Goal: Use online tool/utility: Utilize a website feature to perform a specific function

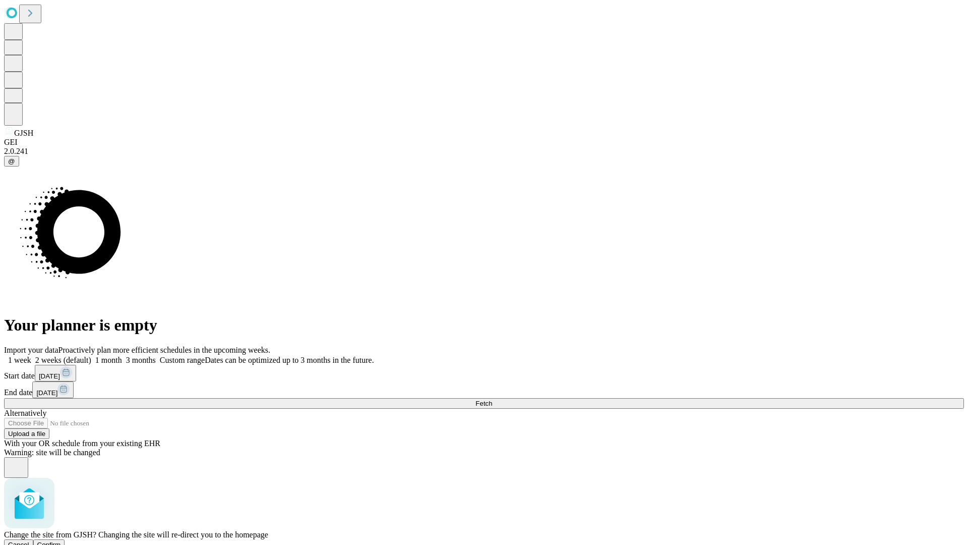
click at [61, 541] on span "Confirm" at bounding box center [49, 545] width 24 height 8
click at [31, 356] on label "1 week" at bounding box center [17, 360] width 27 height 9
click at [492, 399] on span "Fetch" at bounding box center [484, 403] width 17 height 8
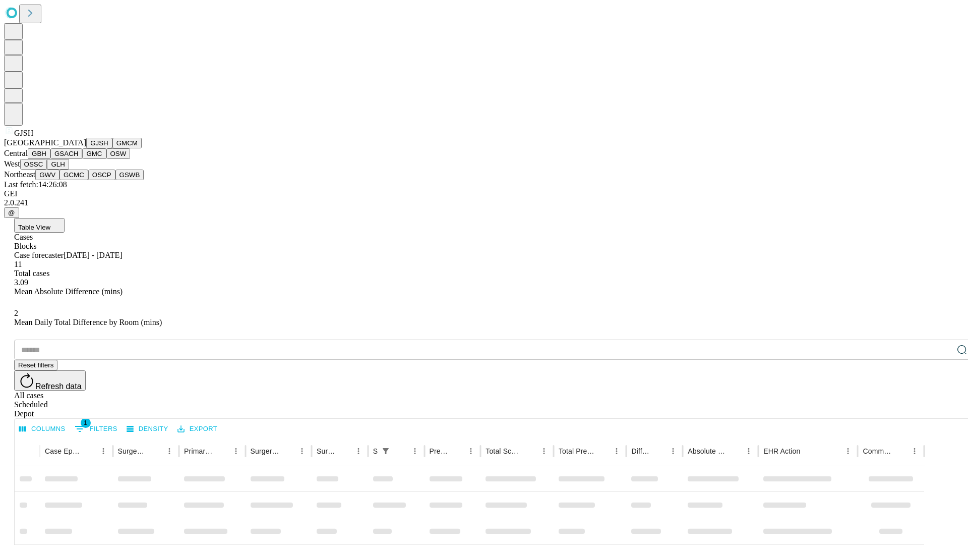
click at [112, 148] on button "GMCM" at bounding box center [126, 143] width 29 height 11
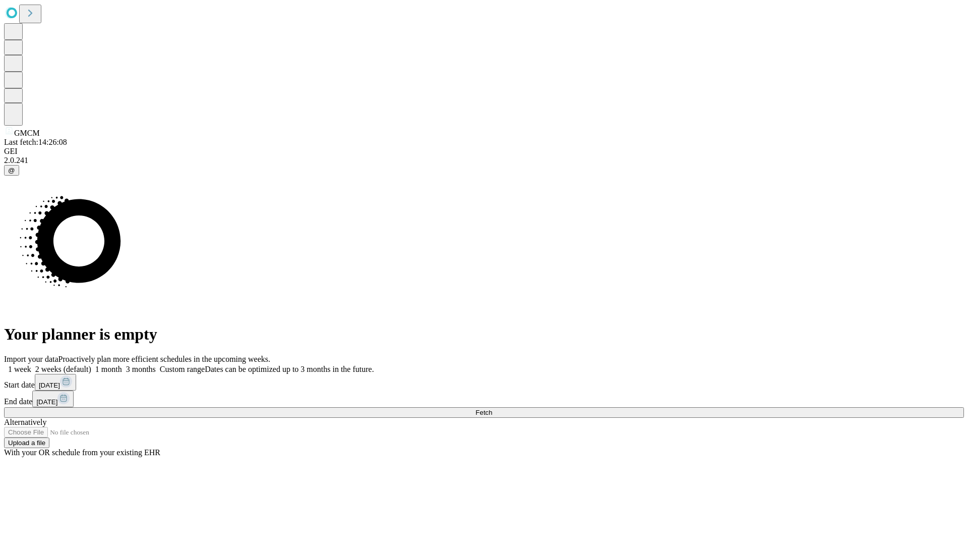
click at [31, 365] on label "1 week" at bounding box center [17, 369] width 27 height 9
click at [492, 409] on span "Fetch" at bounding box center [484, 413] width 17 height 8
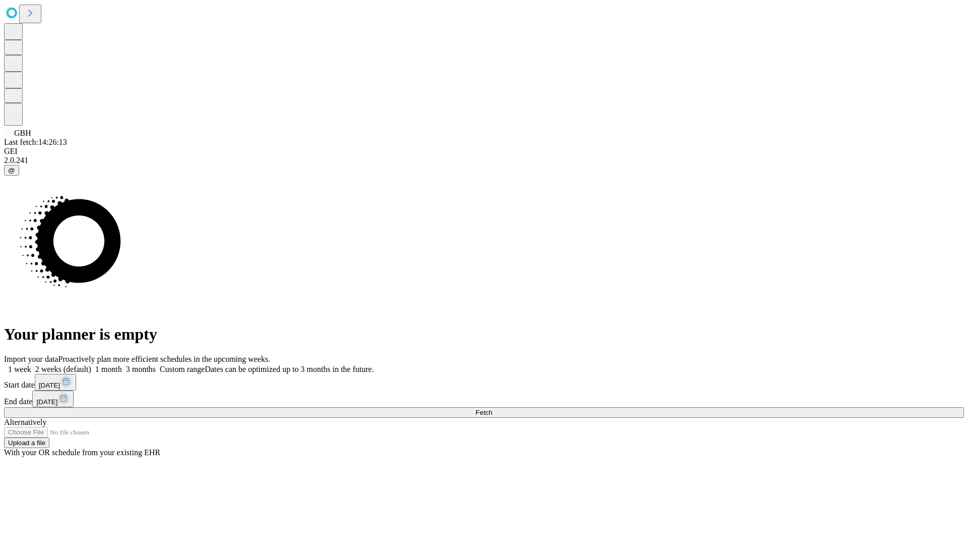
click at [31, 365] on label "1 week" at bounding box center [17, 369] width 27 height 9
click at [492, 409] on span "Fetch" at bounding box center [484, 413] width 17 height 8
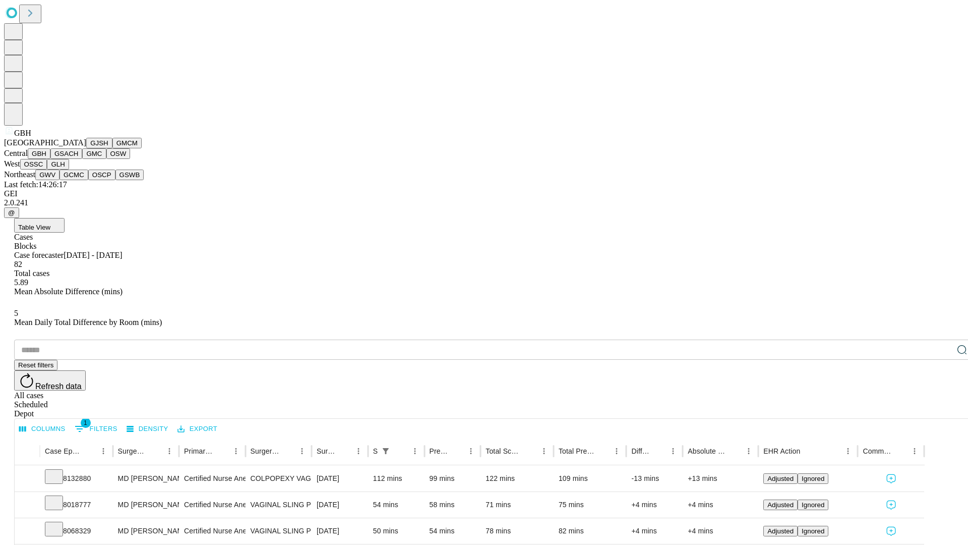
click at [78, 159] on button "GSACH" at bounding box center [66, 153] width 32 height 11
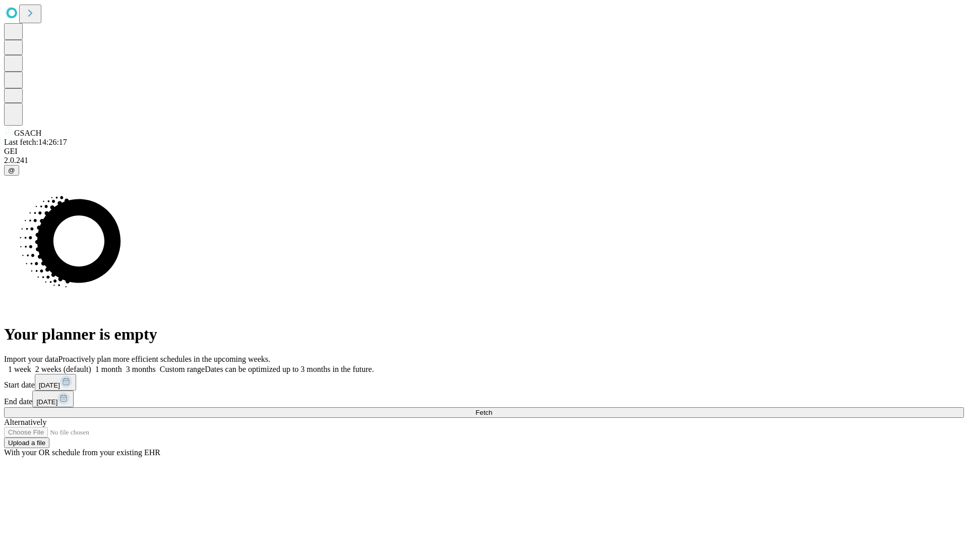
click at [492, 409] on span "Fetch" at bounding box center [484, 413] width 17 height 8
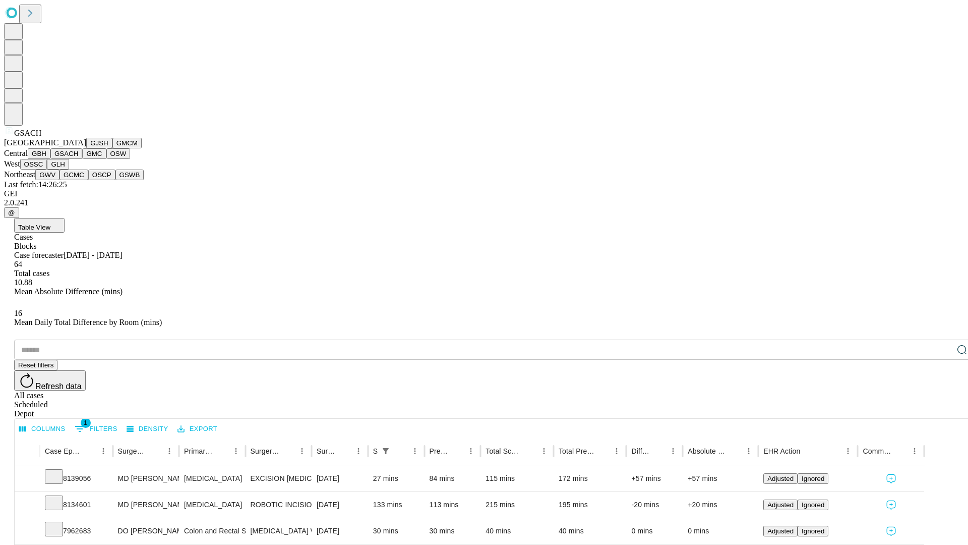
click at [82, 159] on button "GMC" at bounding box center [94, 153] width 24 height 11
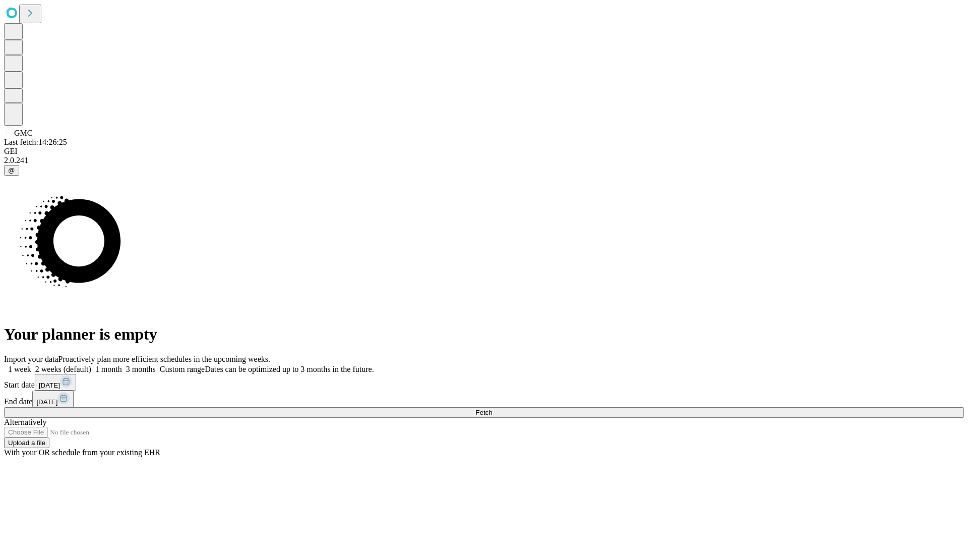
click at [31, 365] on label "1 week" at bounding box center [17, 369] width 27 height 9
click at [492, 409] on span "Fetch" at bounding box center [484, 413] width 17 height 8
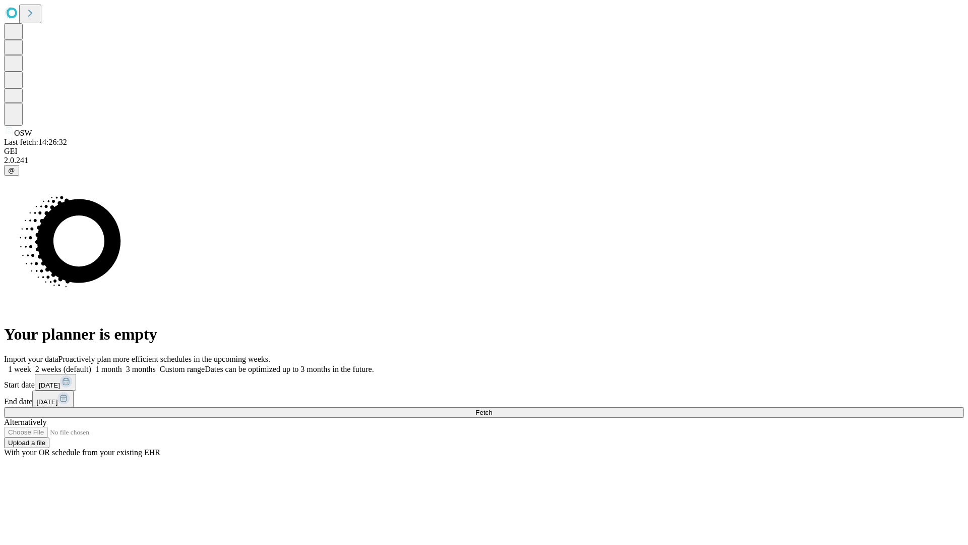
click at [31, 365] on label "1 week" at bounding box center [17, 369] width 27 height 9
click at [492, 409] on span "Fetch" at bounding box center [484, 413] width 17 height 8
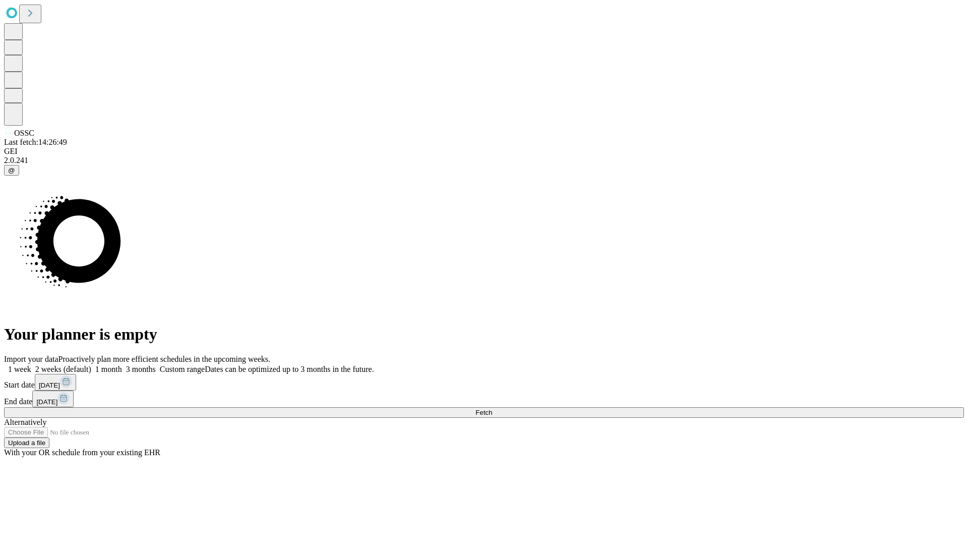
click at [31, 365] on label "1 week" at bounding box center [17, 369] width 27 height 9
click at [492, 409] on span "Fetch" at bounding box center [484, 413] width 17 height 8
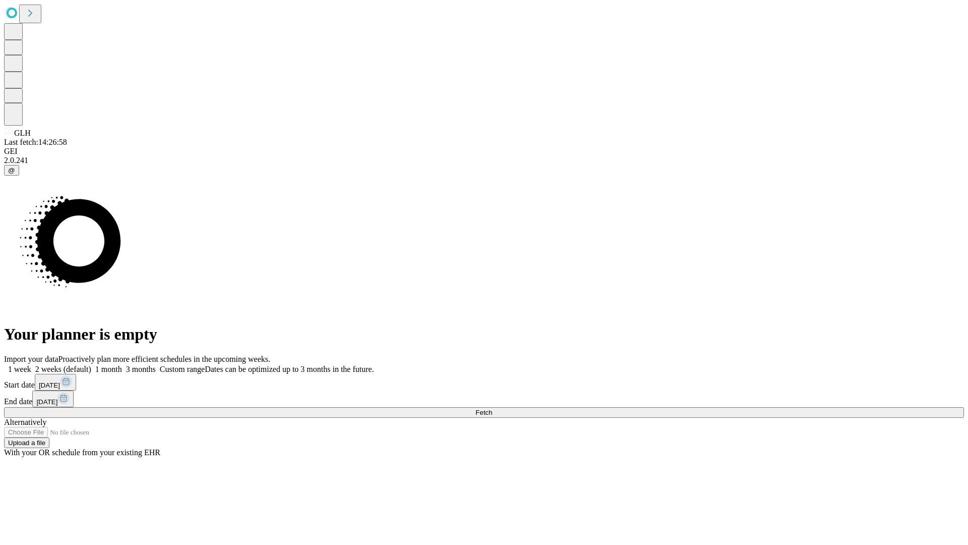
click at [492, 409] on span "Fetch" at bounding box center [484, 413] width 17 height 8
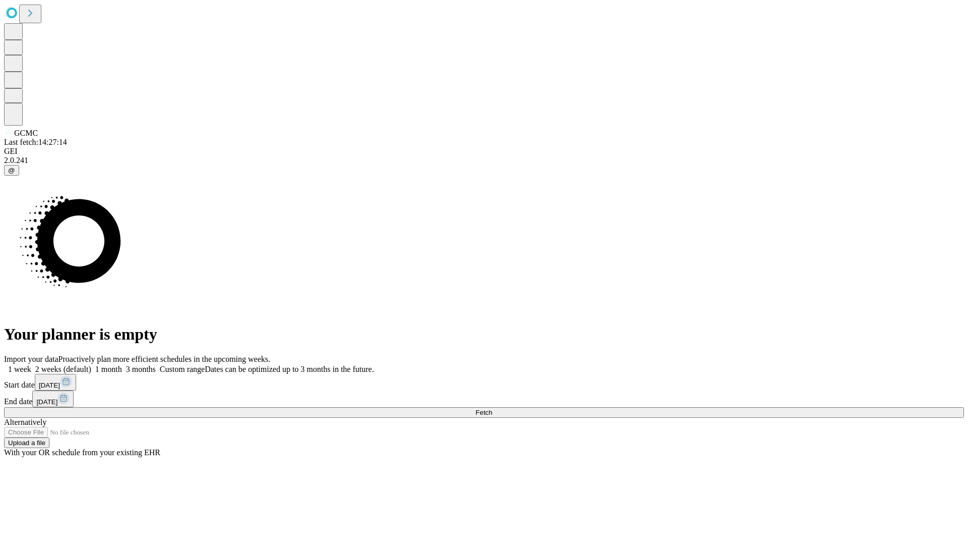
click at [31, 365] on label "1 week" at bounding box center [17, 369] width 27 height 9
click at [492, 409] on span "Fetch" at bounding box center [484, 413] width 17 height 8
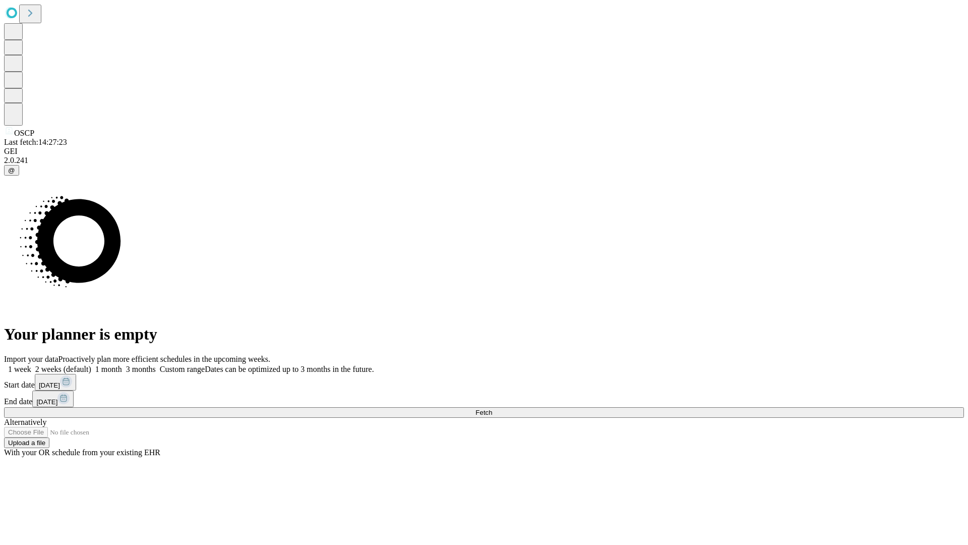
click at [31, 365] on label "1 week" at bounding box center [17, 369] width 27 height 9
click at [492, 409] on span "Fetch" at bounding box center [484, 413] width 17 height 8
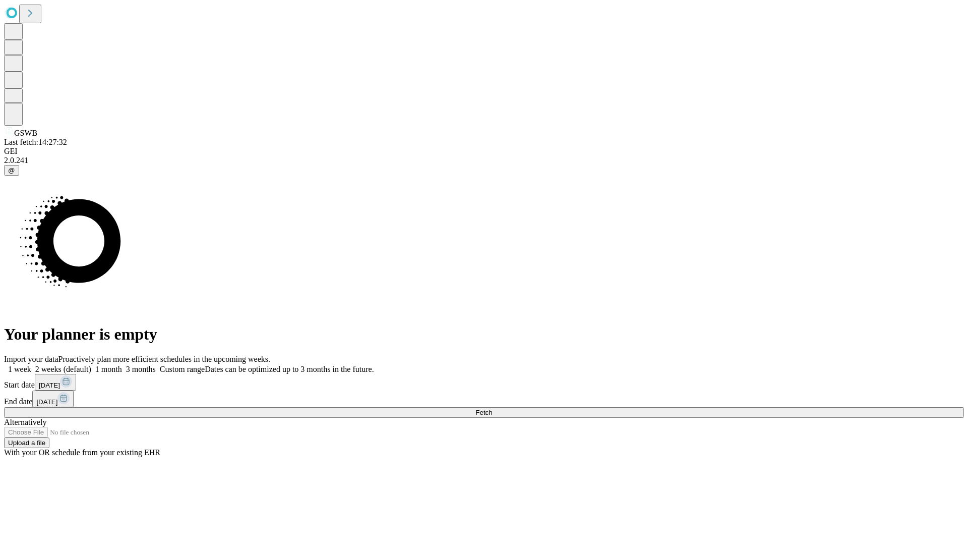
click at [31, 365] on label "1 week" at bounding box center [17, 369] width 27 height 9
click at [492, 409] on span "Fetch" at bounding box center [484, 413] width 17 height 8
